Goal: Task Accomplishment & Management: Use online tool/utility

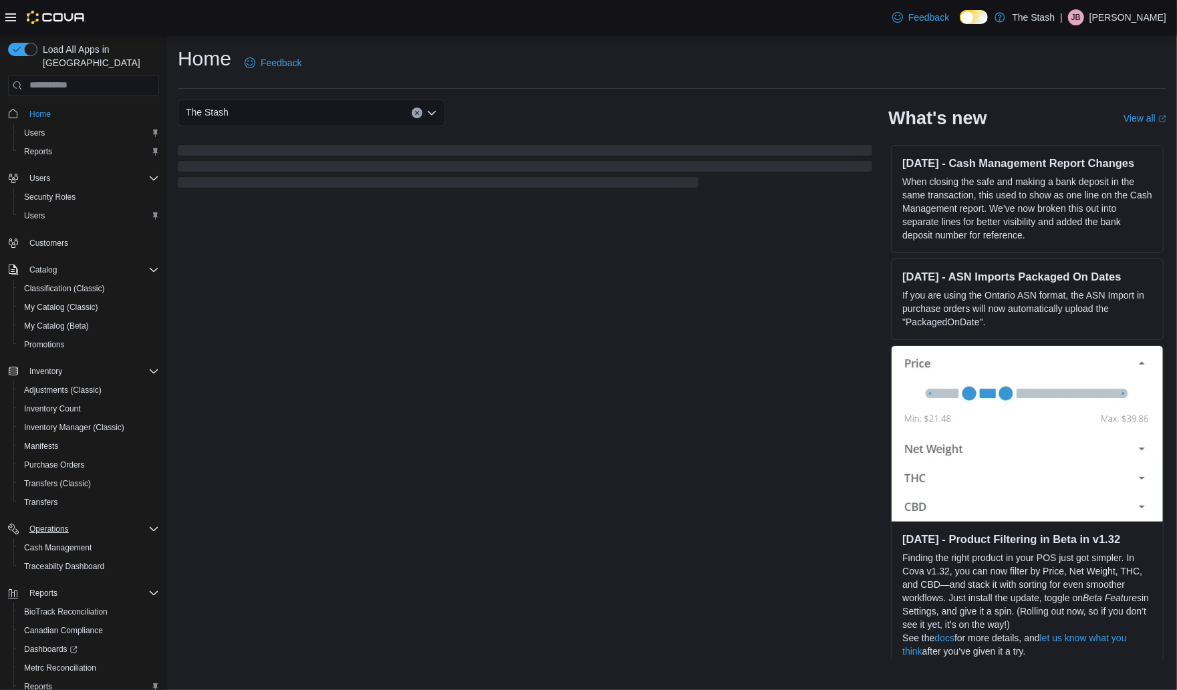
scroll to position [64, 0]
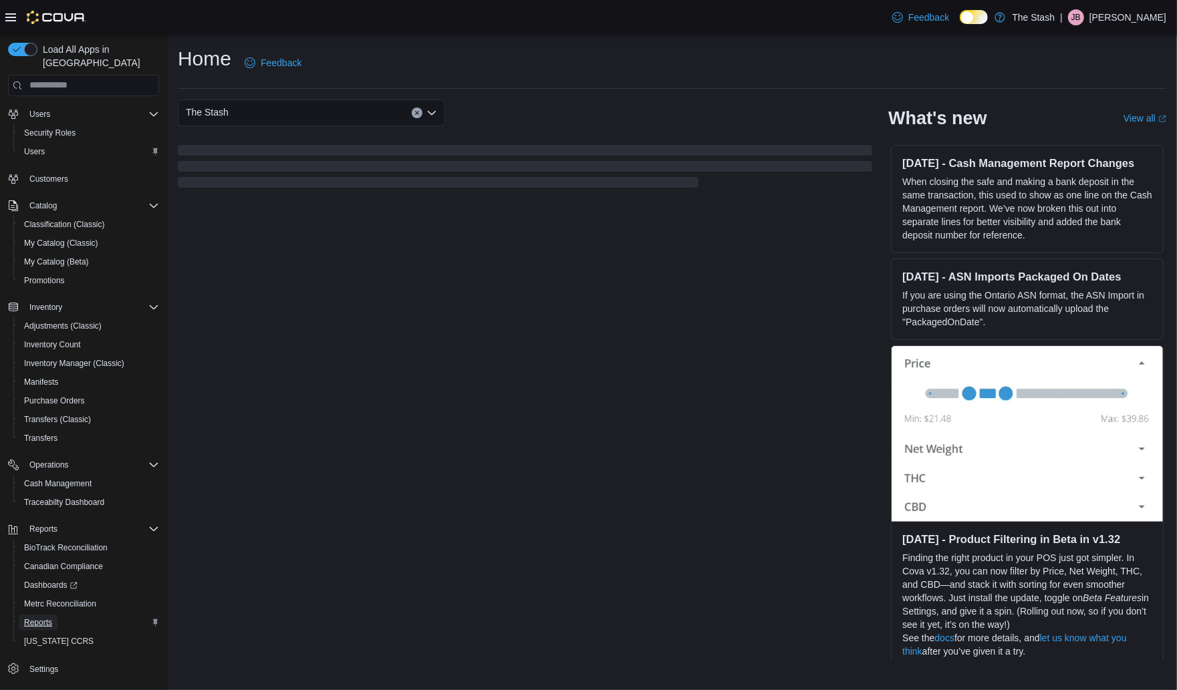
click at [47, 617] on span "Reports" at bounding box center [38, 622] width 28 height 11
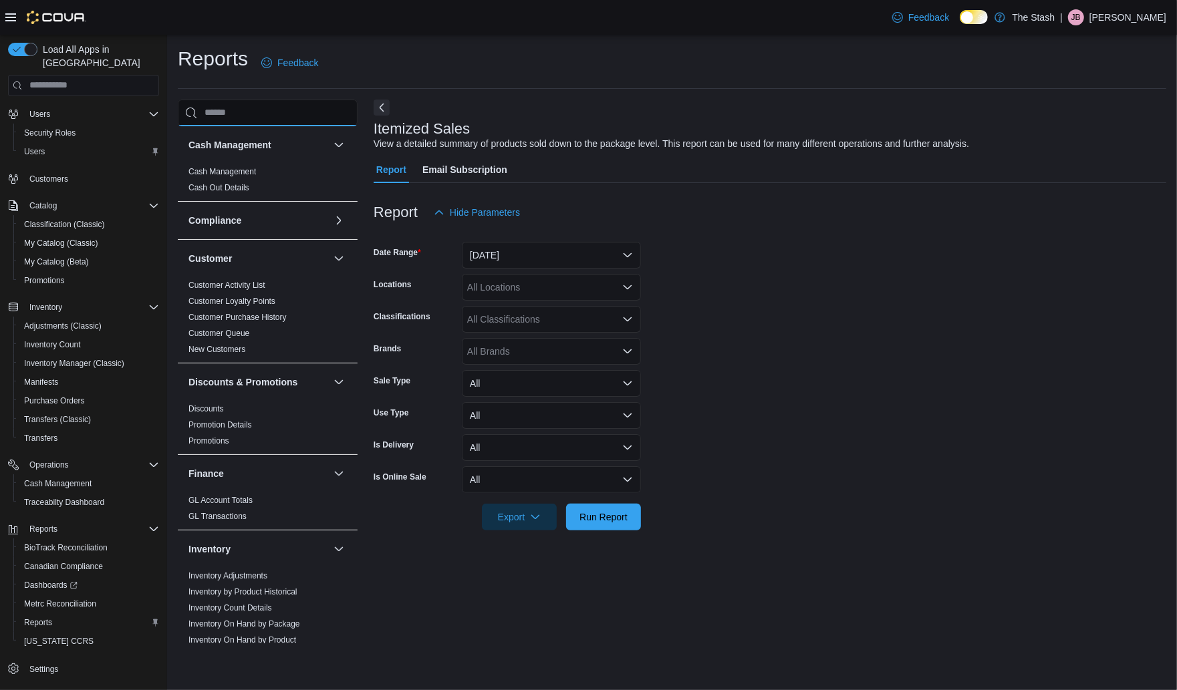
click at [261, 107] on input "search" at bounding box center [268, 113] width 180 height 27
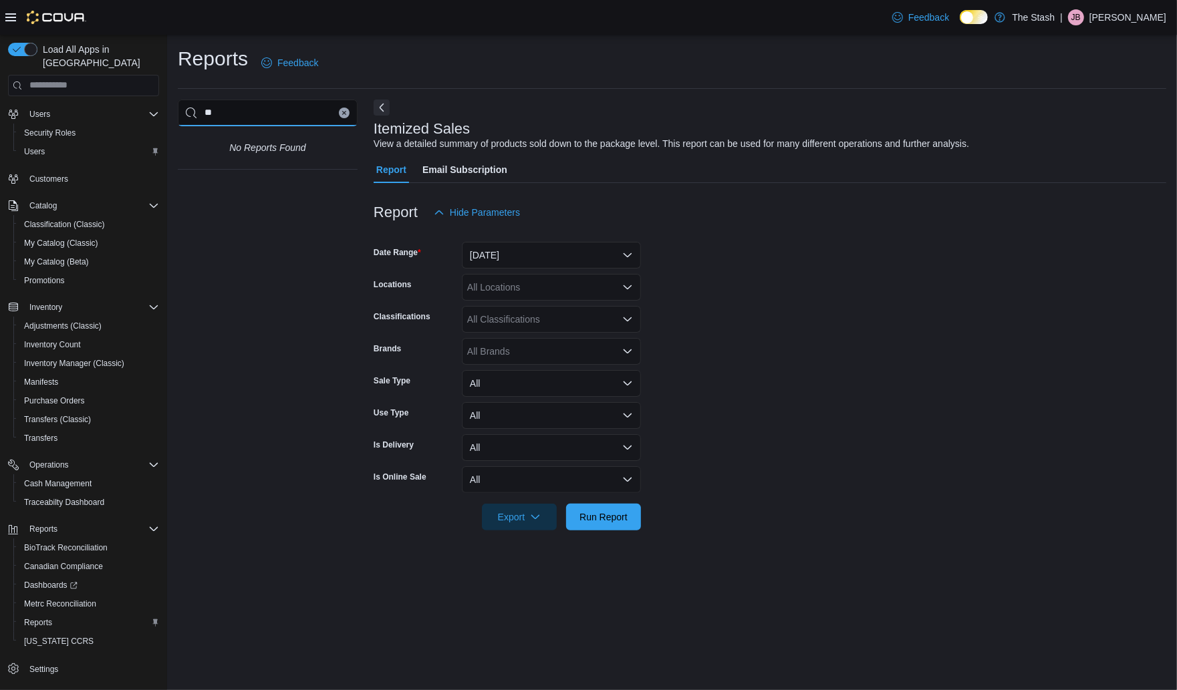
type input "*"
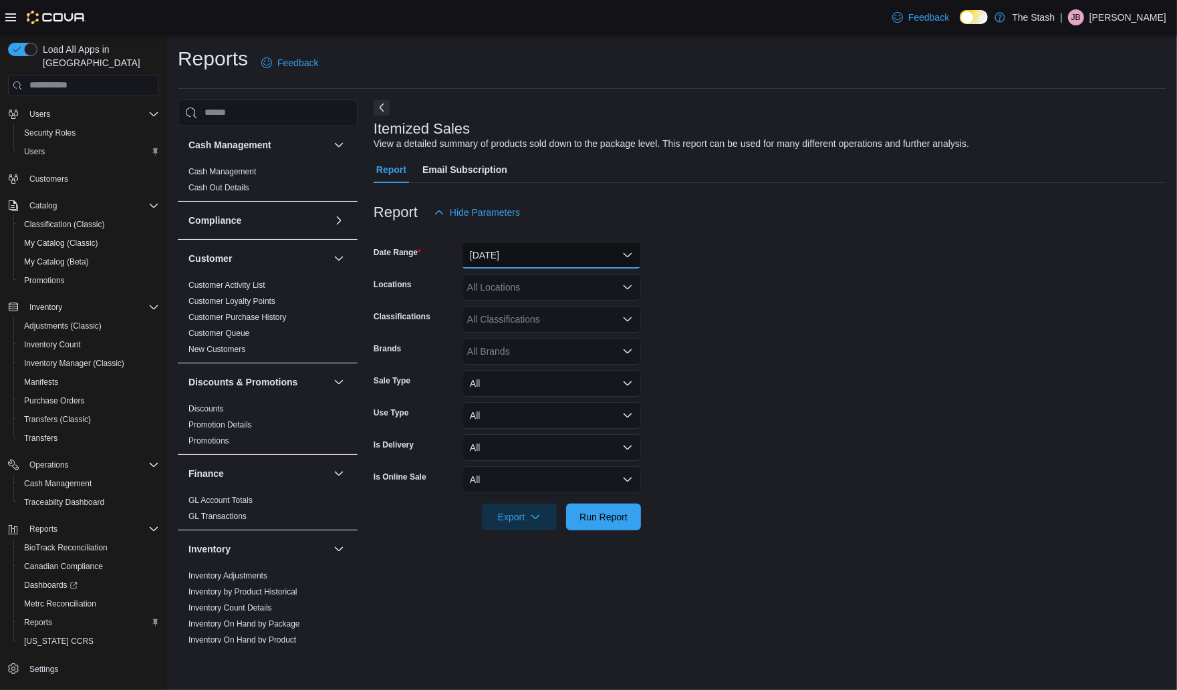
click at [561, 256] on button "Yesterday" at bounding box center [551, 255] width 179 height 27
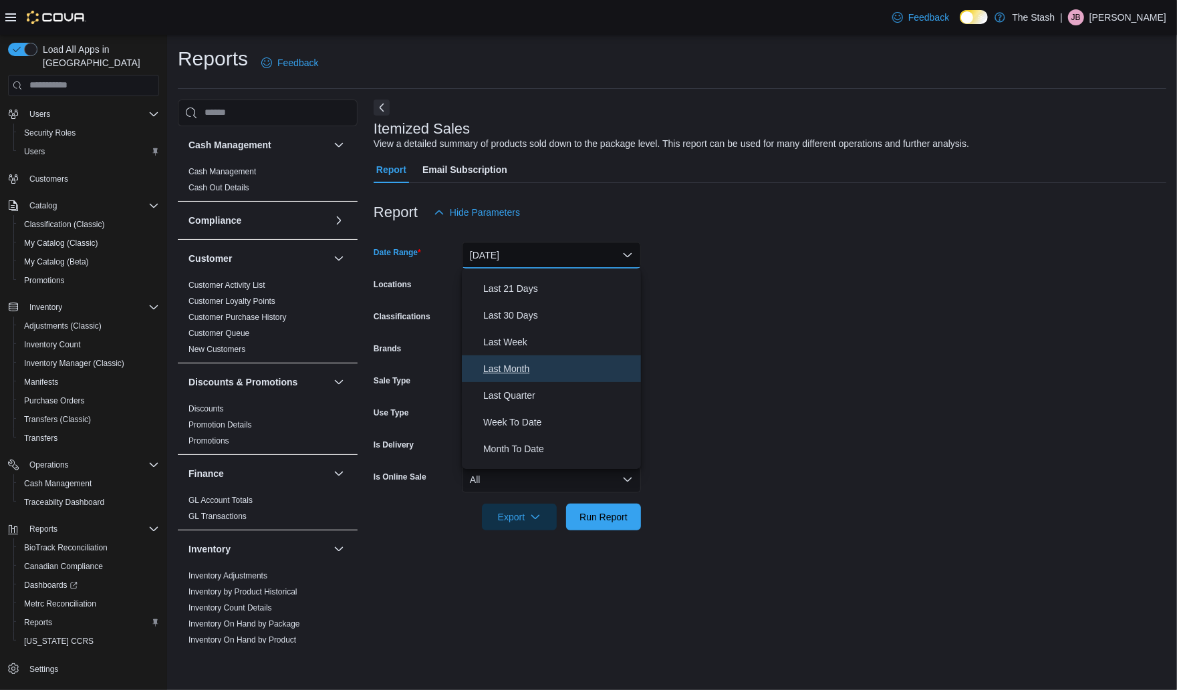
click at [526, 372] on span "Last Month" at bounding box center [559, 369] width 152 height 16
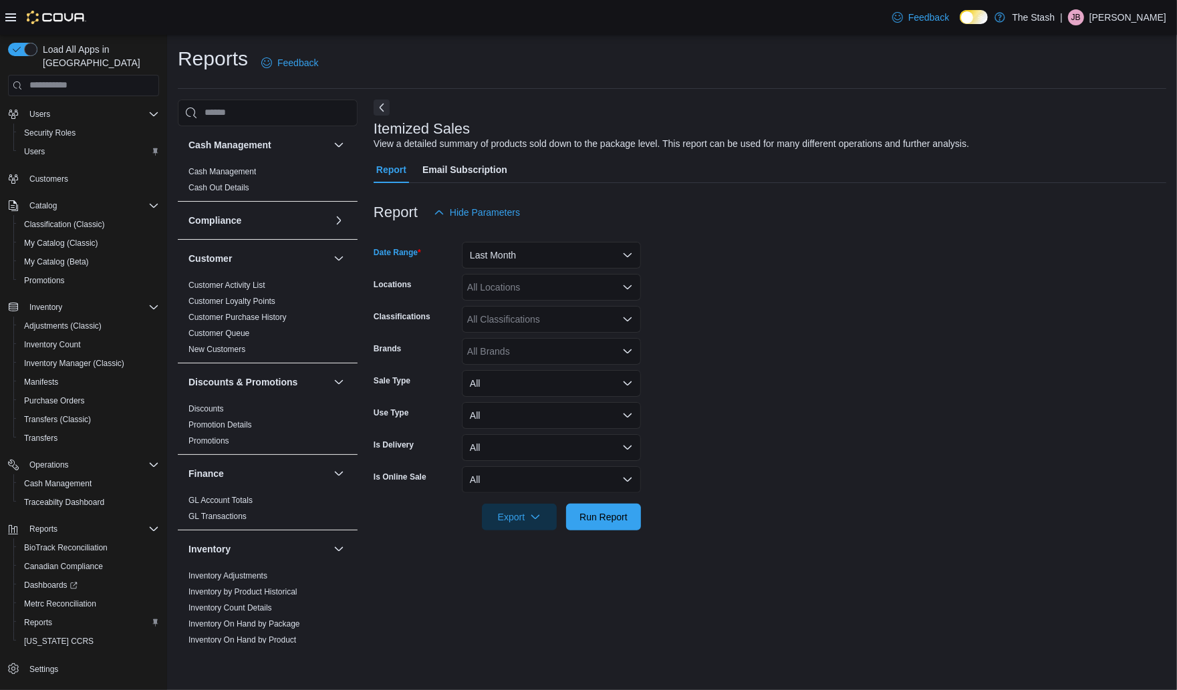
click at [719, 368] on form "Date Range Last Month Locations All Locations Classifications All Classificatio…" at bounding box center [770, 378] width 792 height 305
click at [543, 519] on span "Export" at bounding box center [519, 516] width 59 height 27
click at [532, 541] on span "Export to Excel" at bounding box center [519, 544] width 60 height 11
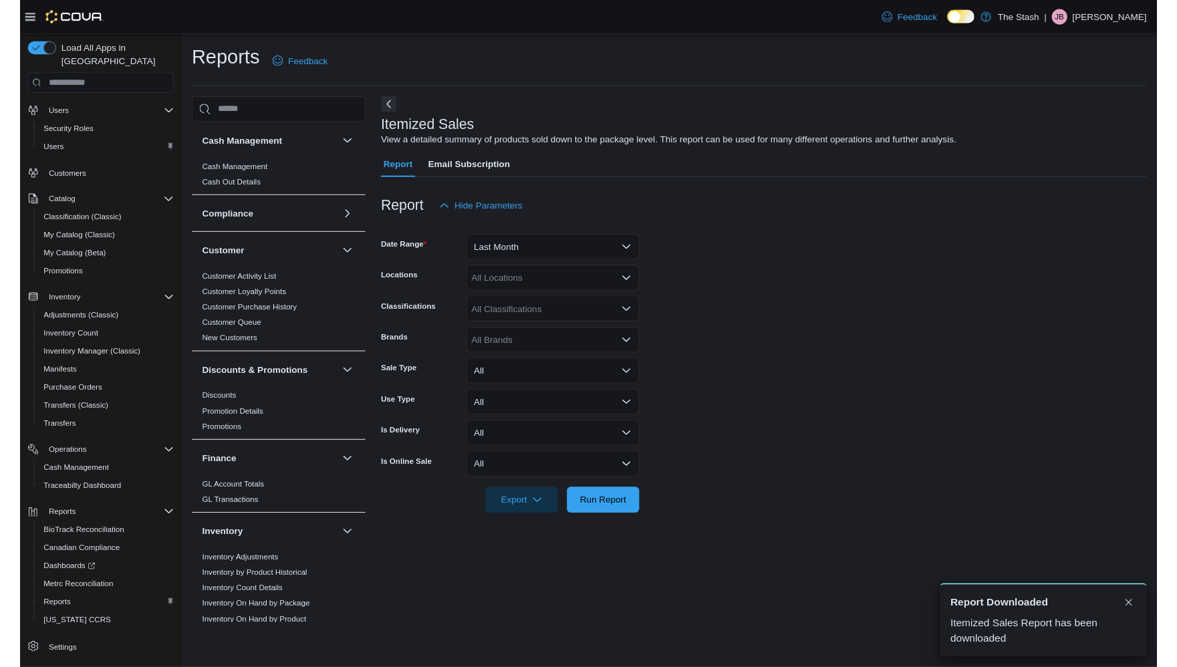
scroll to position [0, 0]
